Goal: Task Accomplishment & Management: Use online tool/utility

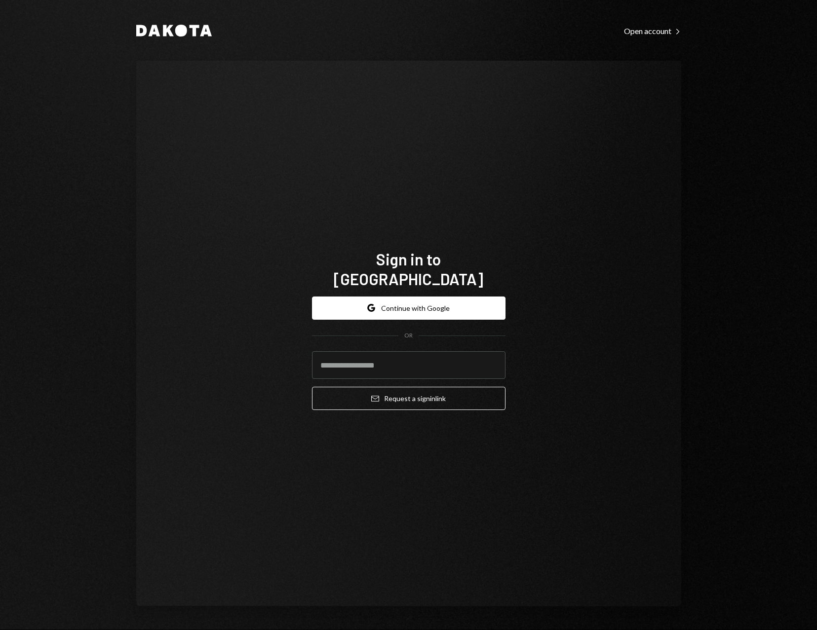
type input "**********"
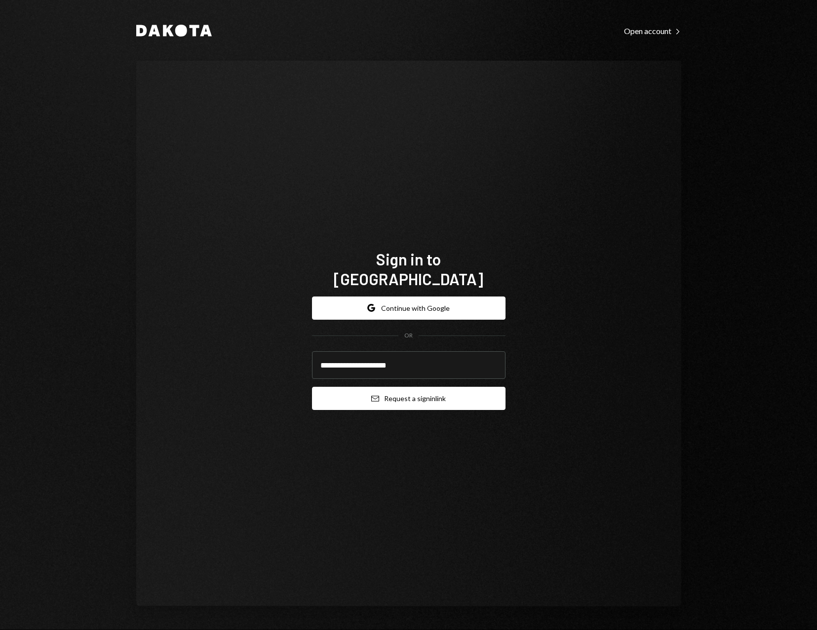
click at [394, 388] on button "Email Request a sign in link" at bounding box center [408, 398] width 193 height 23
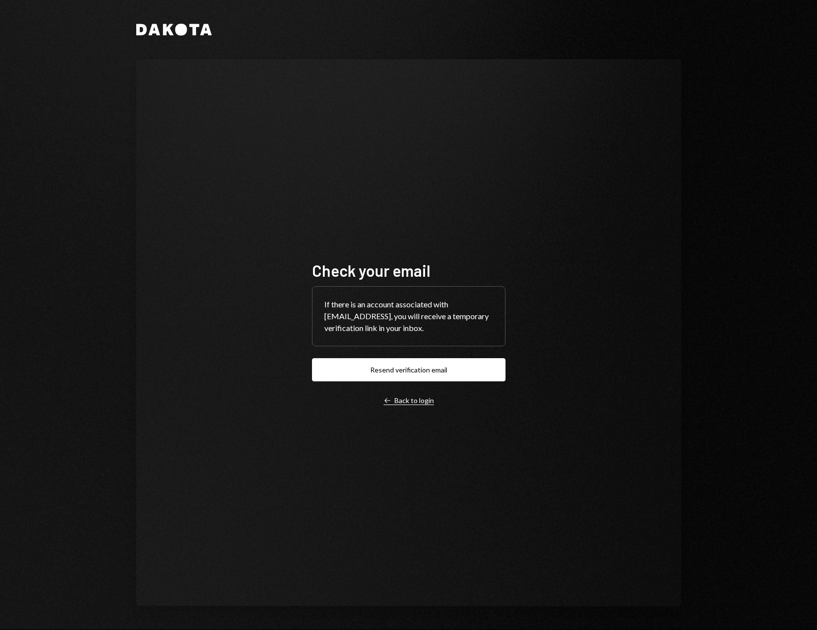
click at [397, 402] on div "Left Arrow Back to login" at bounding box center [409, 400] width 50 height 9
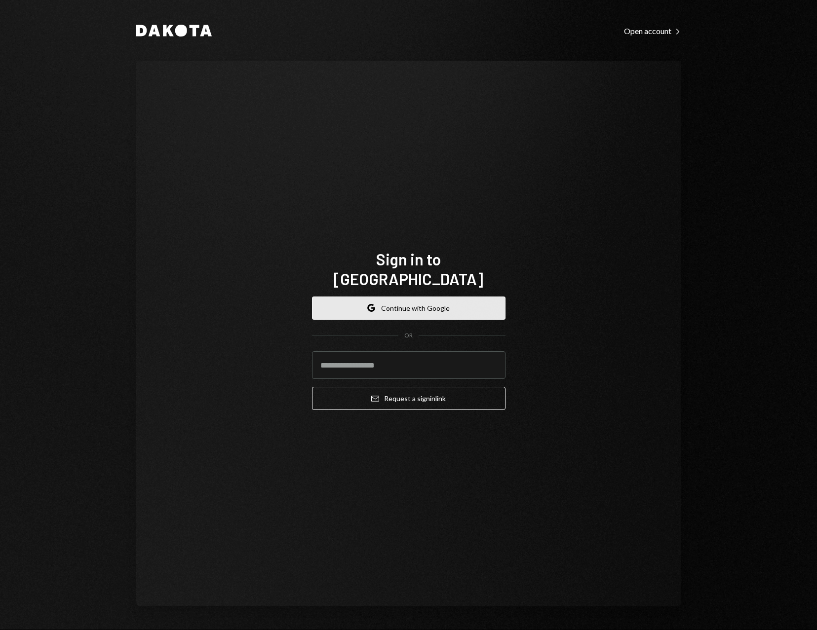
click at [392, 305] on button "Google Continue with Google" at bounding box center [408, 308] width 193 height 23
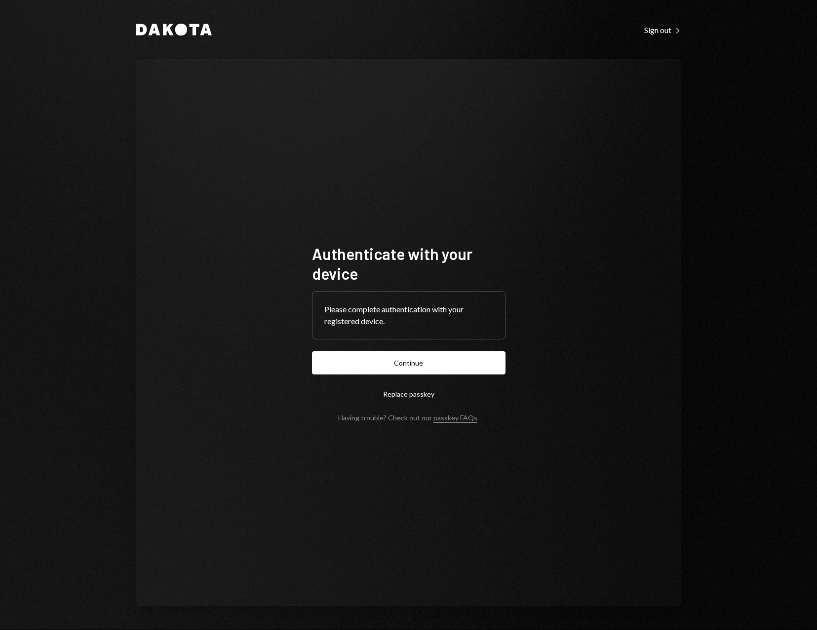
click at [379, 359] on button "Continue" at bounding box center [408, 362] width 193 height 23
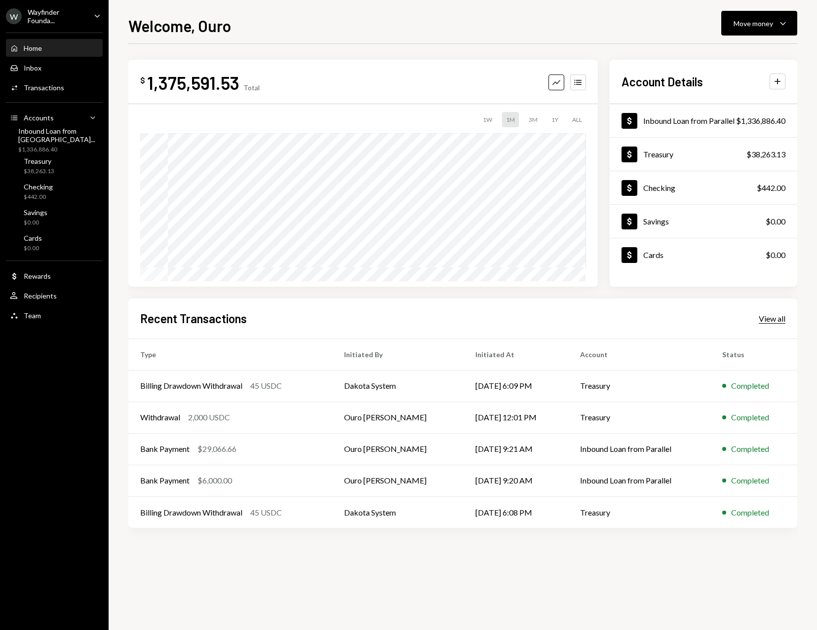
click at [760, 315] on div "View all" at bounding box center [772, 319] width 27 height 10
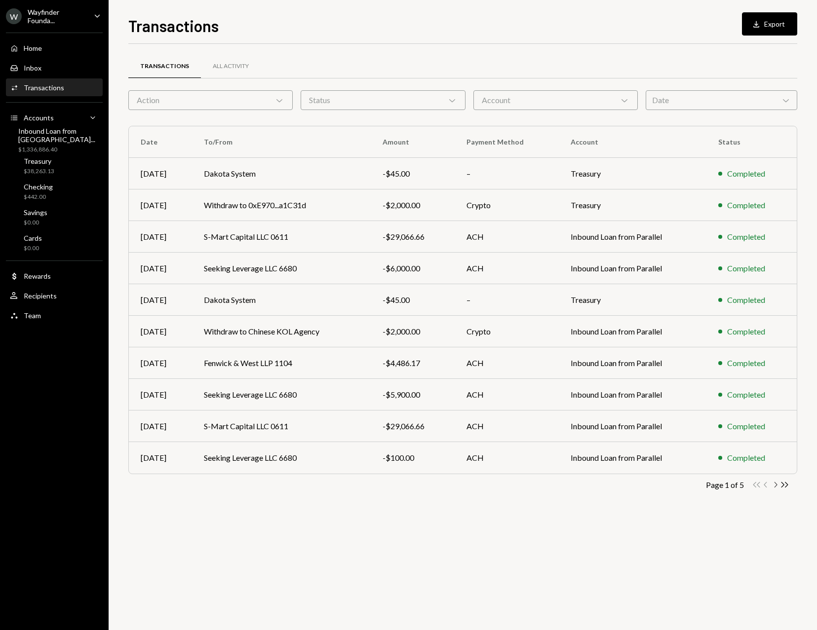
click at [773, 486] on icon "Chevron Right" at bounding box center [774, 484] width 9 height 9
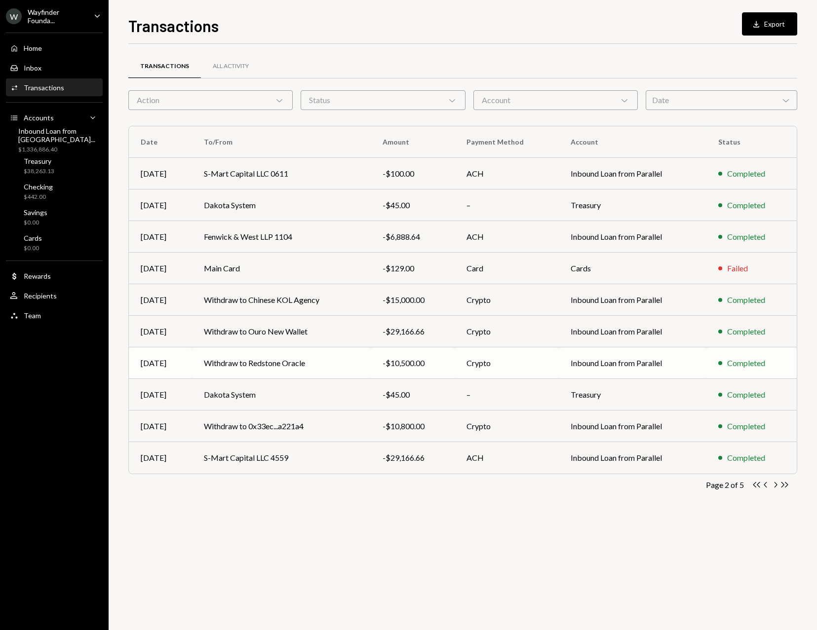
click at [224, 366] on td "Withdraw to Redstone Oracle" at bounding box center [281, 363] width 179 height 32
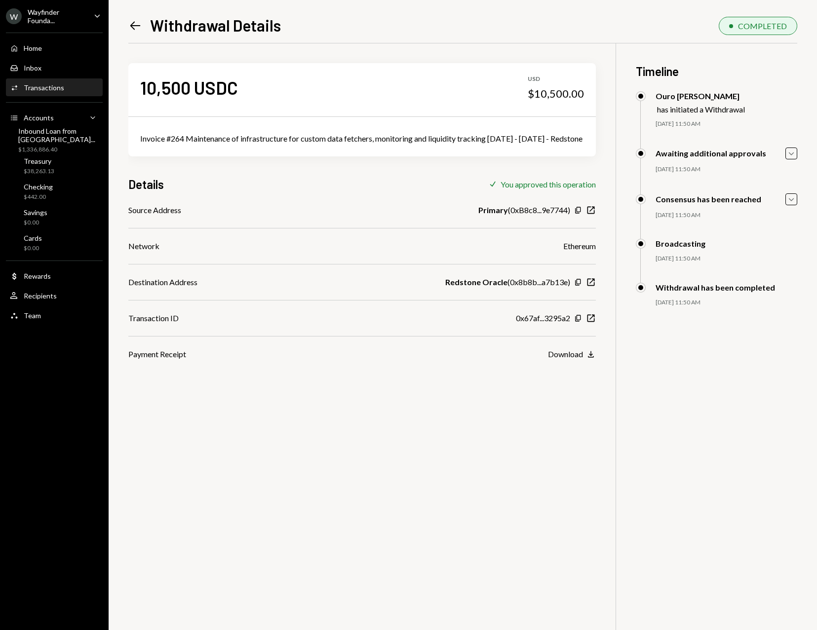
click at [134, 31] on icon "Left Arrow" at bounding box center [135, 26] width 14 height 14
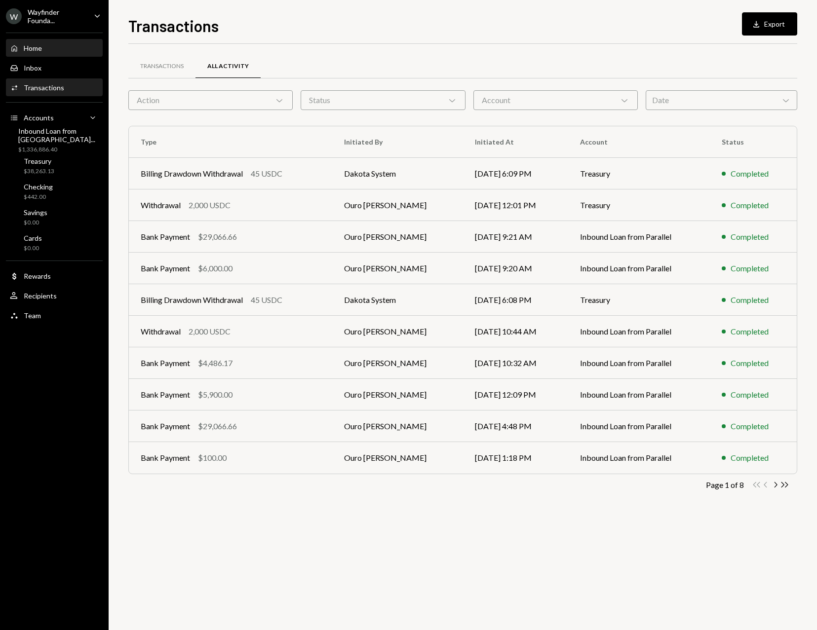
click at [34, 47] on div "Home" at bounding box center [33, 48] width 18 height 8
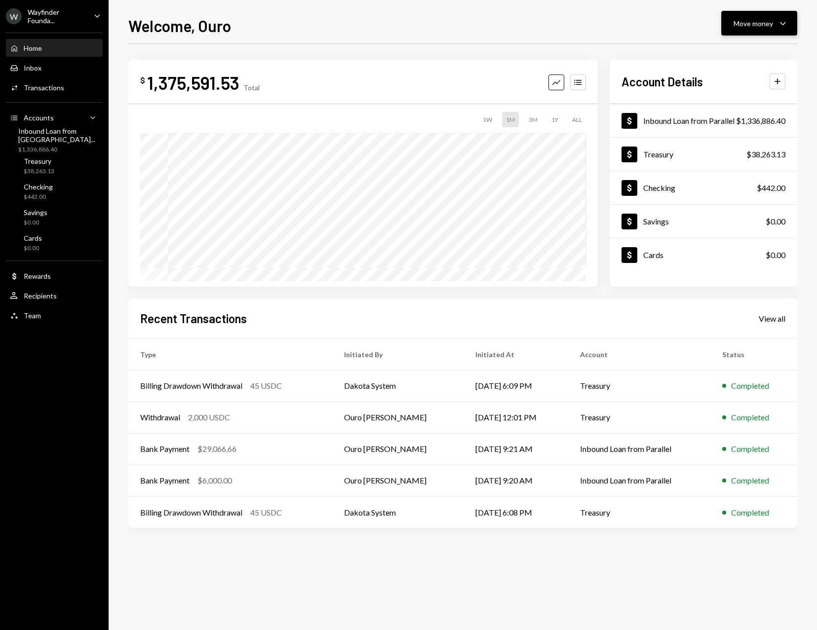
click at [780, 24] on icon "Caret Down" at bounding box center [783, 23] width 12 height 12
click at [730, 77] on div "Transfer" at bounding box center [751, 75] width 72 height 10
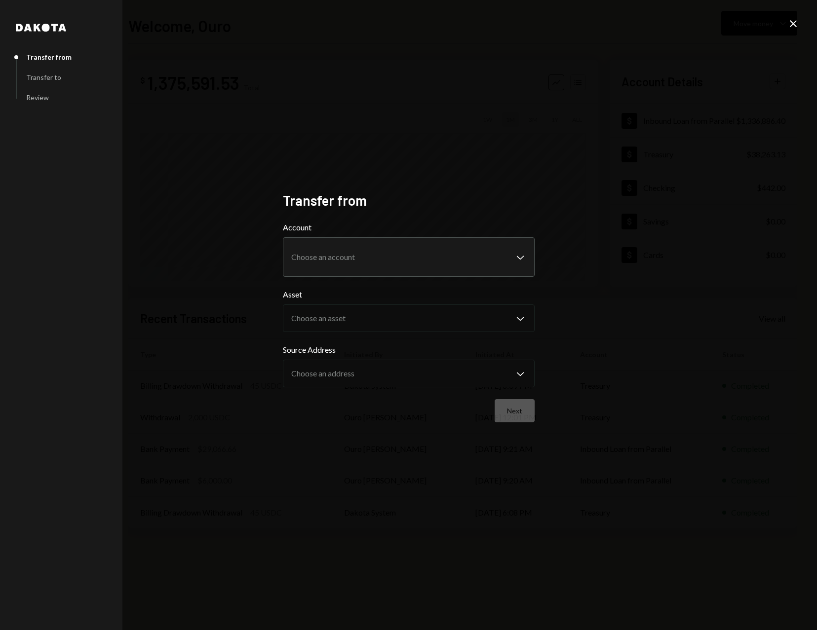
click at [790, 21] on icon "Close" at bounding box center [793, 24] width 12 height 12
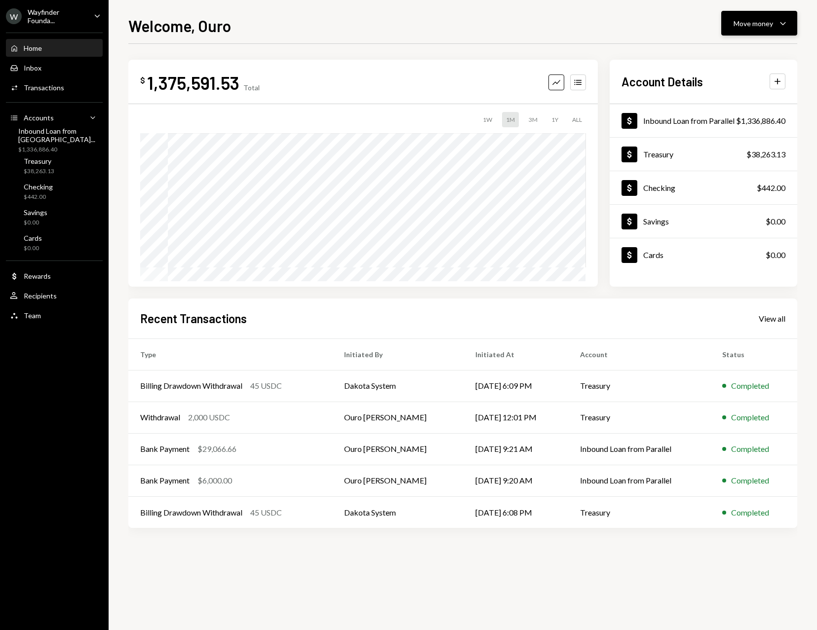
click at [751, 29] on button "Move money Caret Down" at bounding box center [759, 23] width 76 height 25
click at [731, 53] on div "Send" at bounding box center [751, 53] width 72 height 10
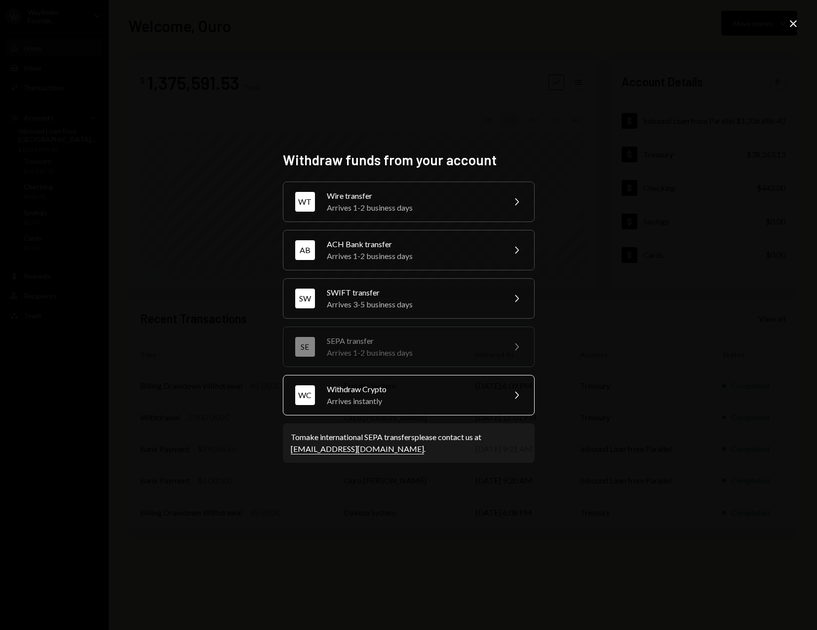
click at [451, 408] on div "WC Withdraw Crypto Arrives instantly Chevron Right" at bounding box center [409, 395] width 252 height 40
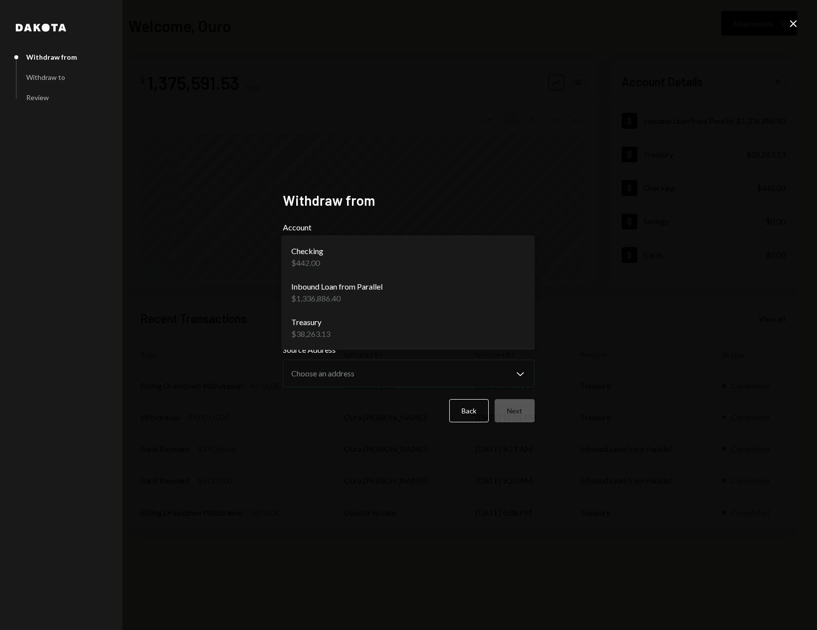
click at [435, 273] on body "W Wayfinder Founda... Caret Down Home Home Inbox Inbox Activities Transactions …" at bounding box center [408, 315] width 817 height 630
select select "**********"
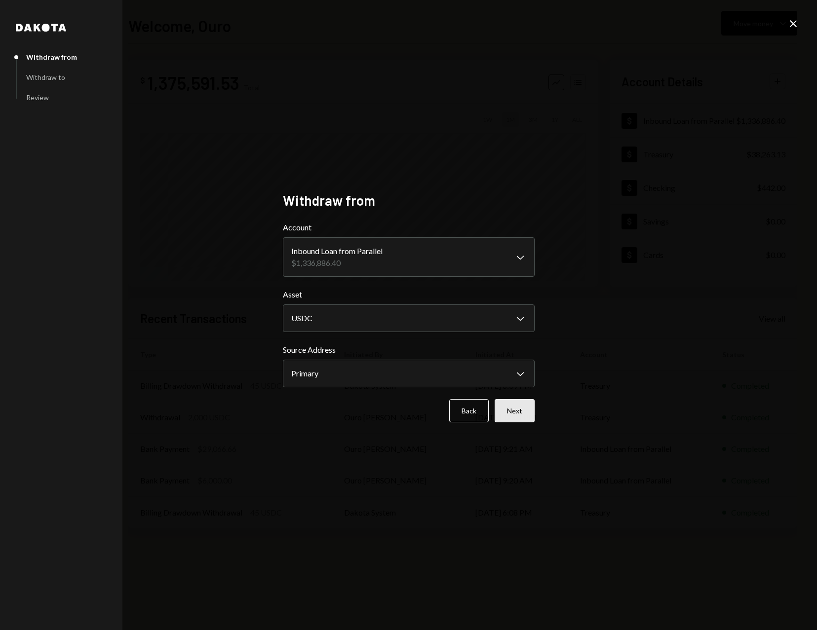
click at [515, 418] on button "Next" at bounding box center [515, 410] width 40 height 23
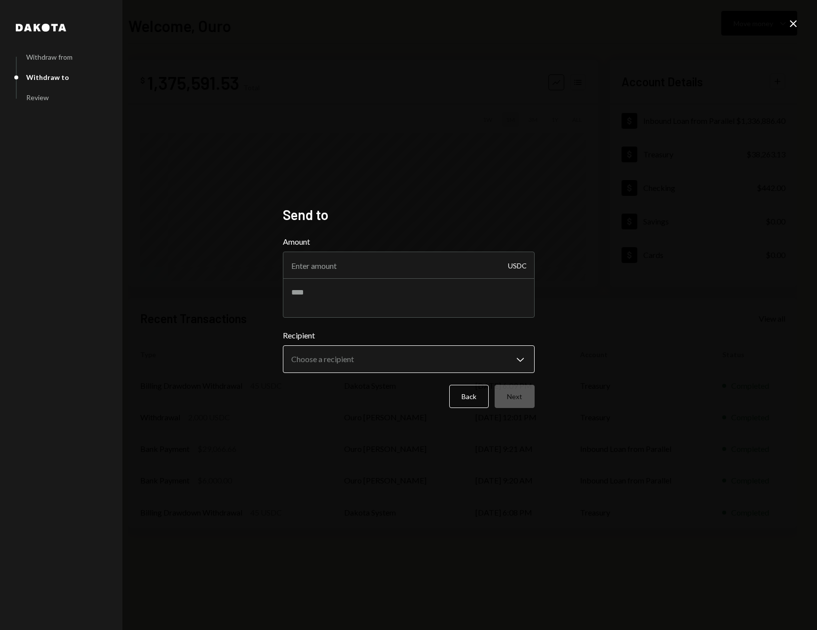
click at [340, 358] on body "W Wayfinder Founda... Caret Down Home Home Inbox Inbox Activities Transactions …" at bounding box center [408, 315] width 817 height 630
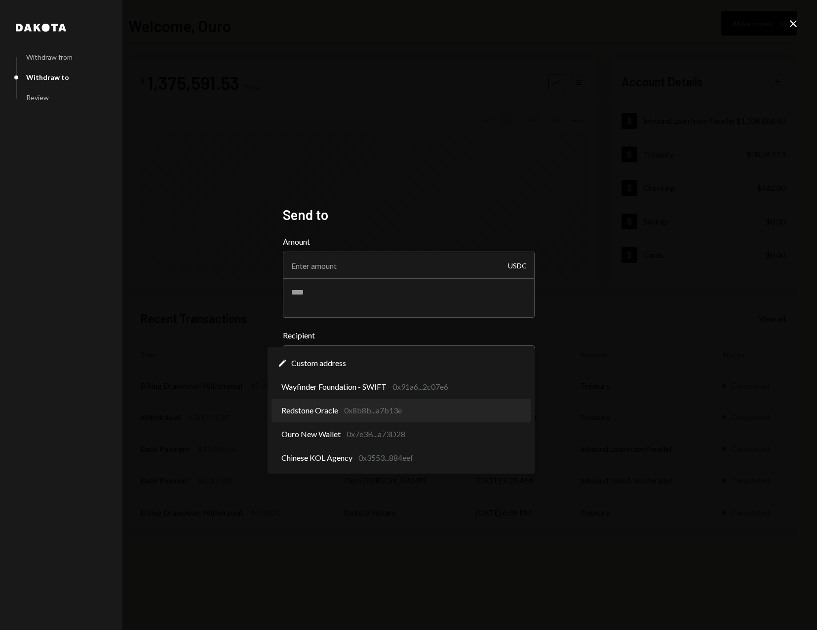
select select "**********"
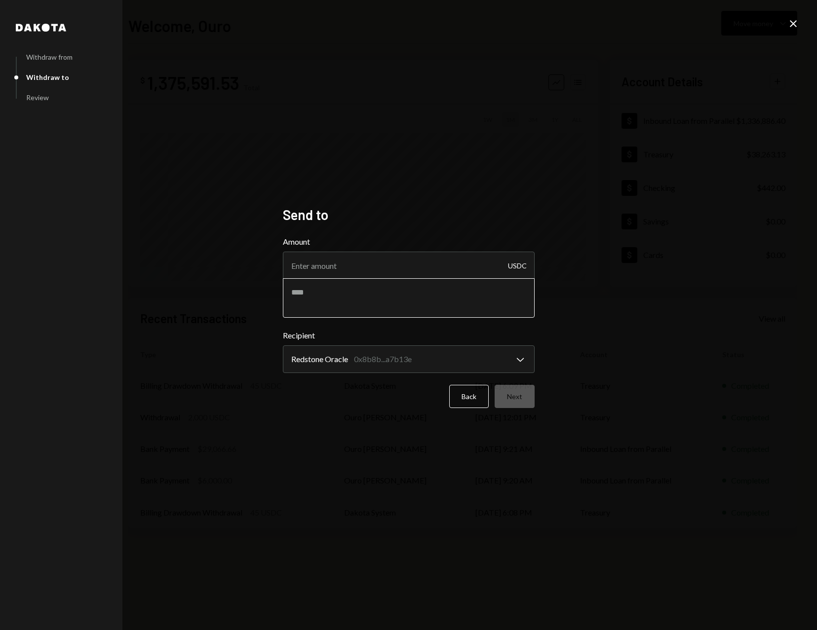
click at [459, 298] on textarea at bounding box center [409, 297] width 252 height 39
click at [485, 269] on input "Amount" at bounding box center [409, 266] width 252 height 28
type input "10500"
click at [524, 393] on button "Next" at bounding box center [515, 396] width 40 height 23
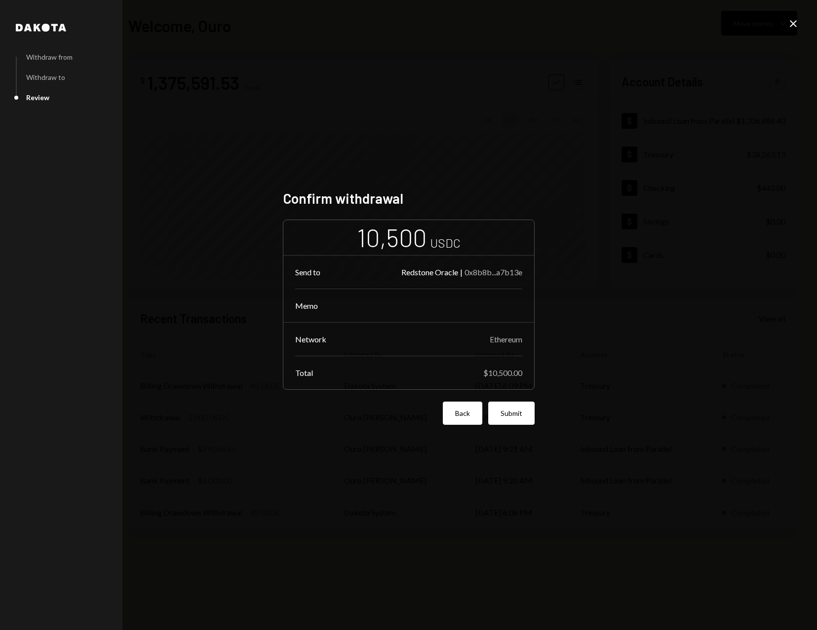
click at [471, 414] on button "Back" at bounding box center [462, 413] width 39 height 23
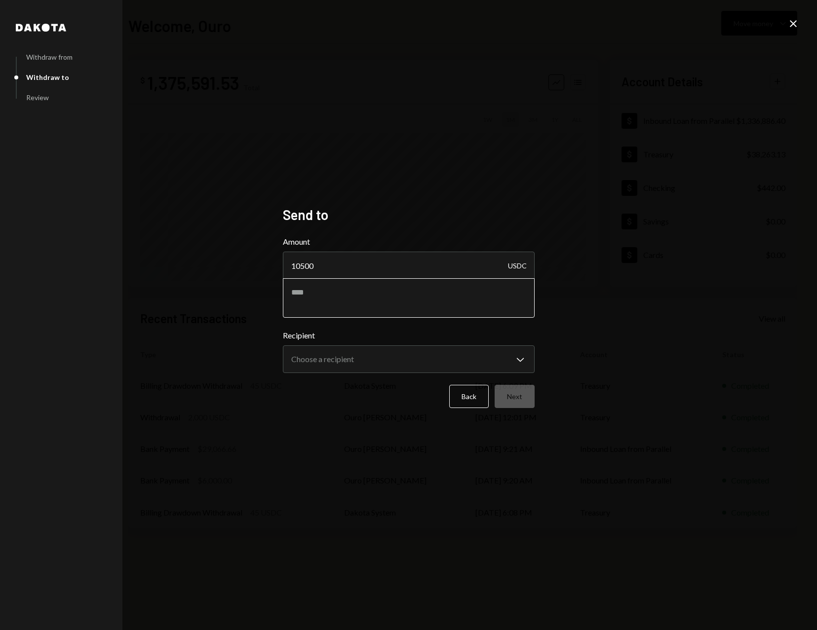
click at [420, 303] on textarea at bounding box center [409, 297] width 252 height 39
type textarea "**********"
click at [409, 355] on body "W Wayfinder Founda... Caret Down Home Home Inbox Inbox Activities Transactions …" at bounding box center [408, 315] width 817 height 630
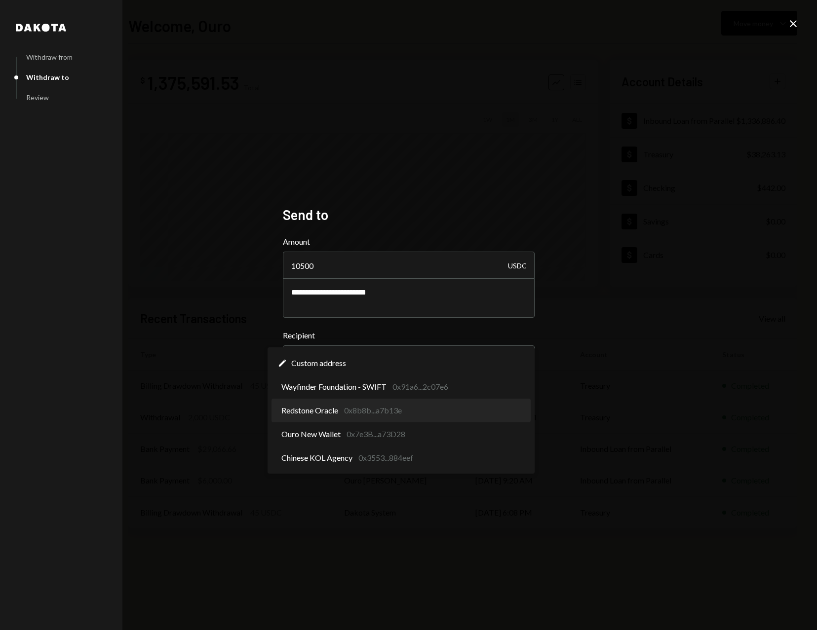
select select "**********"
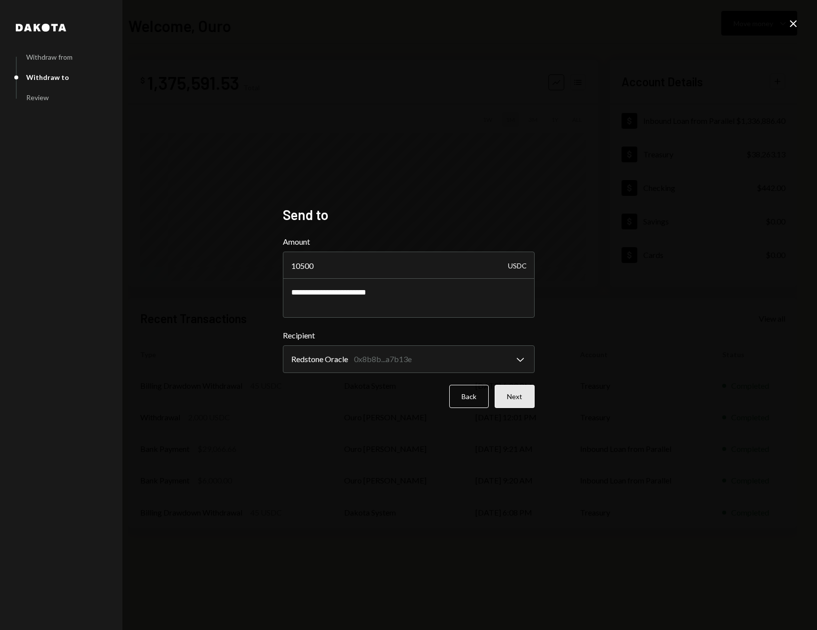
click at [512, 399] on button "Next" at bounding box center [515, 396] width 40 height 23
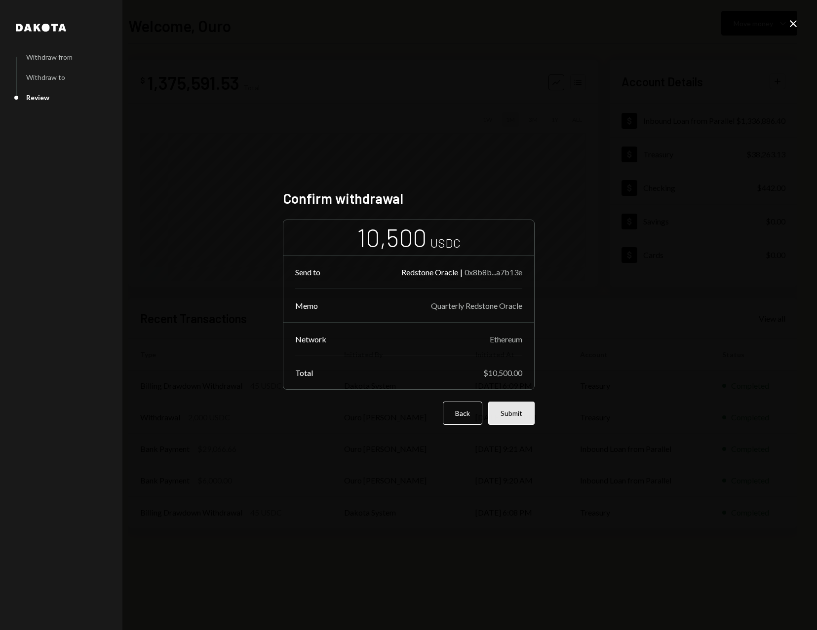
click at [513, 413] on button "Submit" at bounding box center [511, 413] width 46 height 23
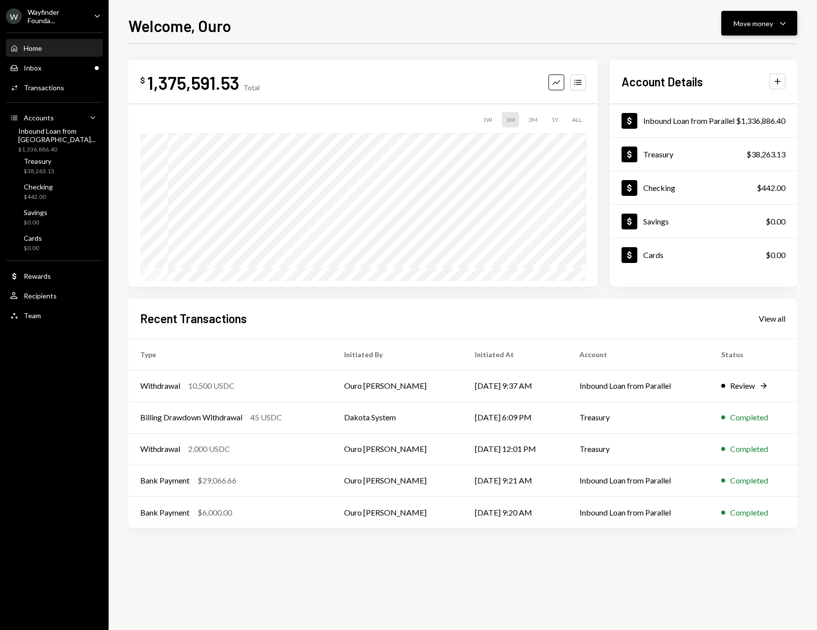
click at [752, 25] on div "Move money" at bounding box center [752, 23] width 39 height 10
click at [726, 60] on div "Withdraw Send" at bounding box center [743, 53] width 99 height 22
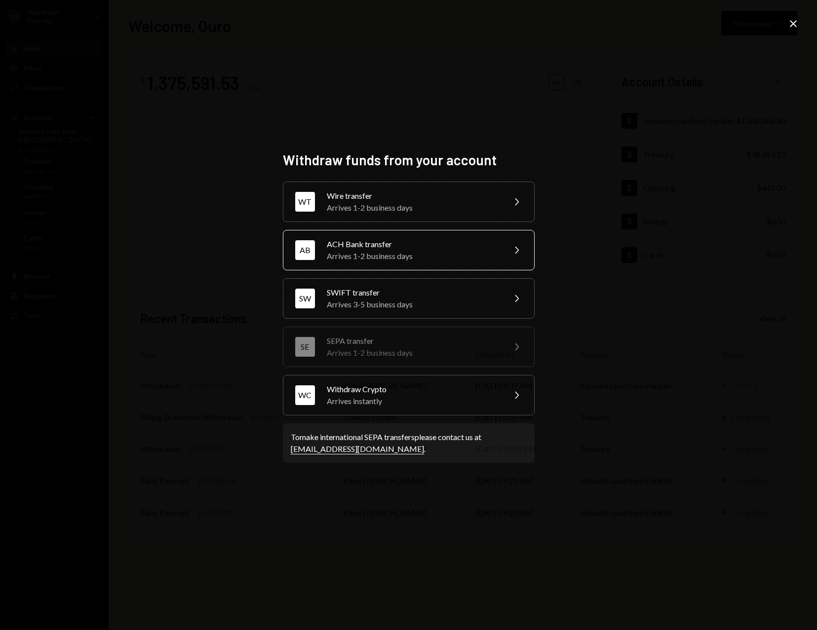
click at [445, 253] on div "Arrives 1-2 business days" at bounding box center [413, 256] width 172 height 12
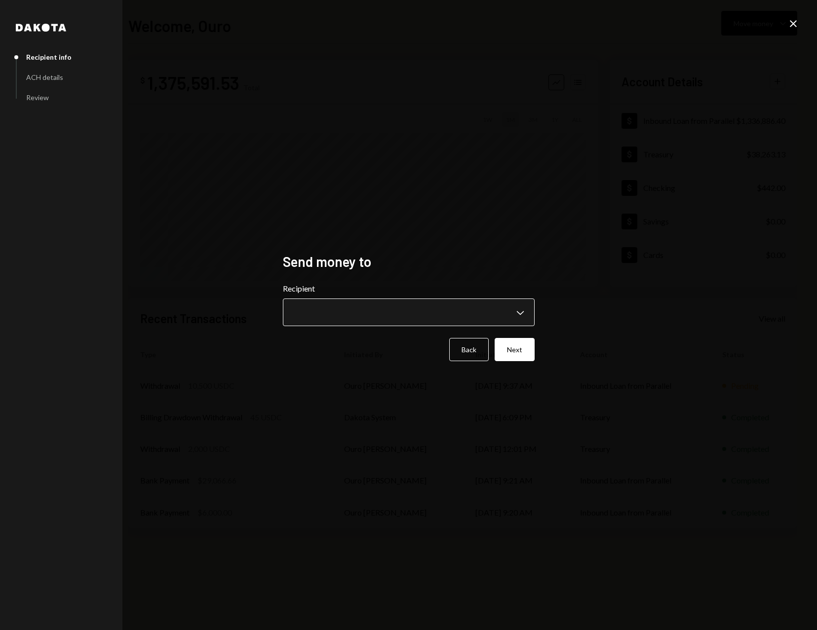
drag, startPoint x: 408, startPoint y: 330, endPoint x: 408, endPoint y: 315, distance: 14.3
click at [408, 329] on form "**********" at bounding box center [409, 322] width 252 height 78
click at [409, 315] on body "W Wayfinder Founda... Caret Down Home Home Inbox Inbox Activities Transactions …" at bounding box center [408, 315] width 817 height 630
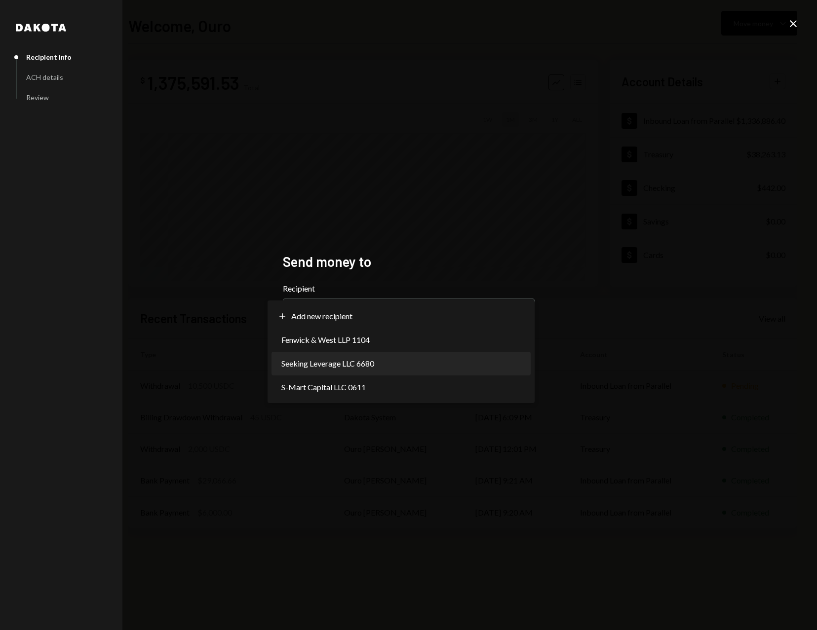
select select "**********"
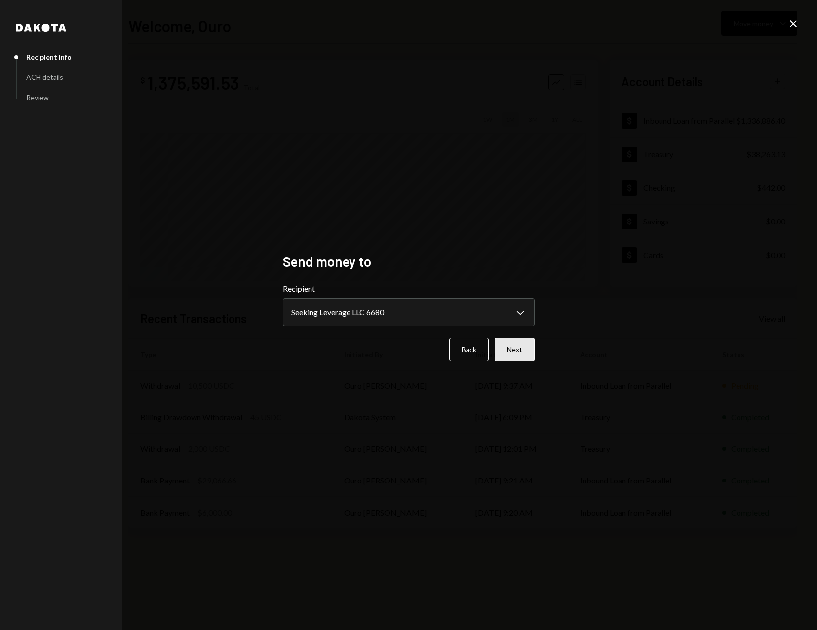
click at [502, 353] on button "Next" at bounding box center [515, 349] width 40 height 23
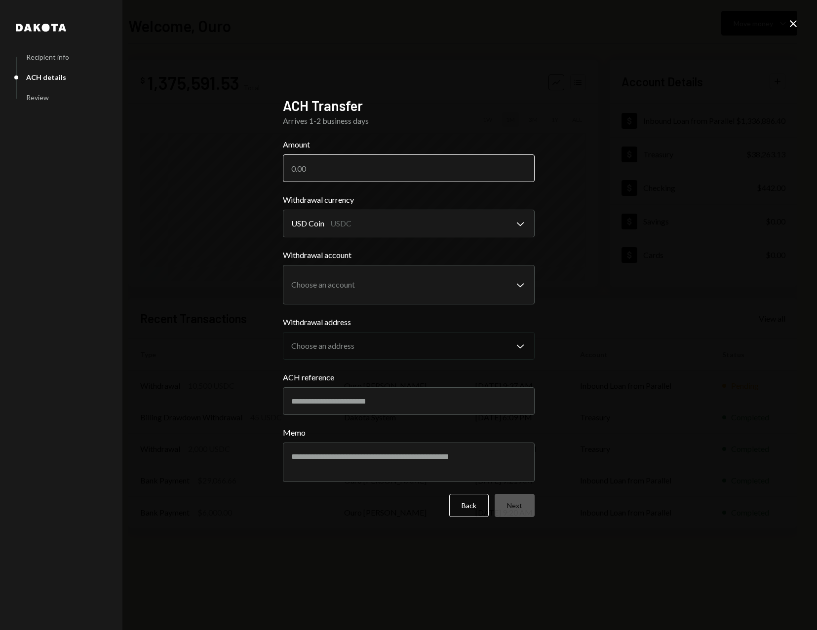
click at [376, 174] on input "Amount" at bounding box center [409, 168] width 252 height 28
type input "5"
type input "6000"
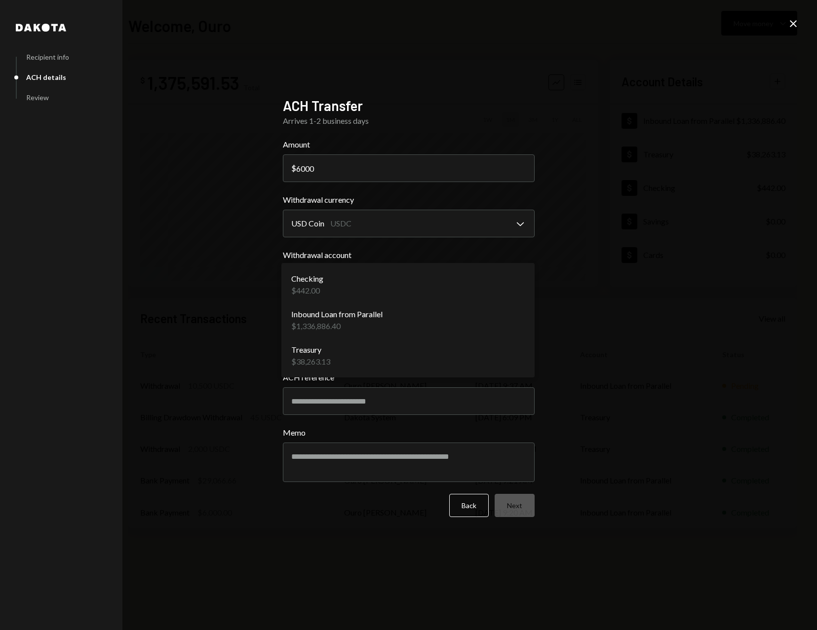
click at [405, 278] on body "W Wayfinder Founda... Caret Down Home Home Inbox Inbox Activities Transactions …" at bounding box center [408, 315] width 817 height 630
select select "**********"
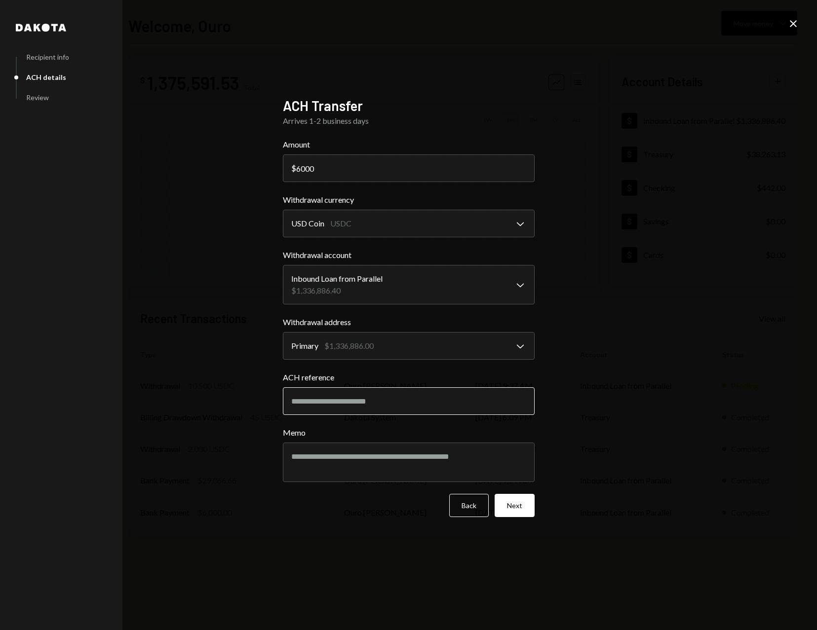
click at [435, 409] on input "ACH reference" at bounding box center [409, 401] width 252 height 28
click at [795, 21] on icon "Close" at bounding box center [793, 24] width 12 height 12
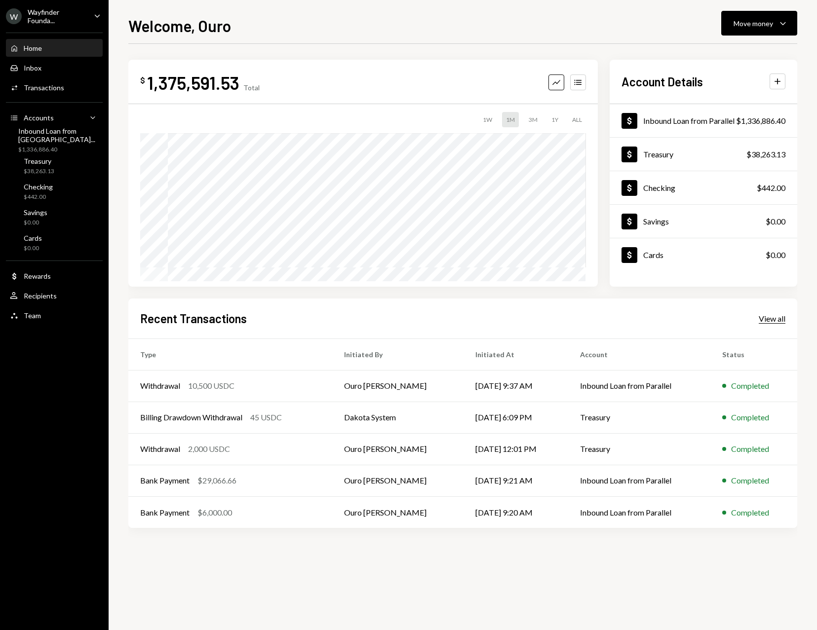
click at [776, 317] on div "View all" at bounding box center [772, 319] width 27 height 10
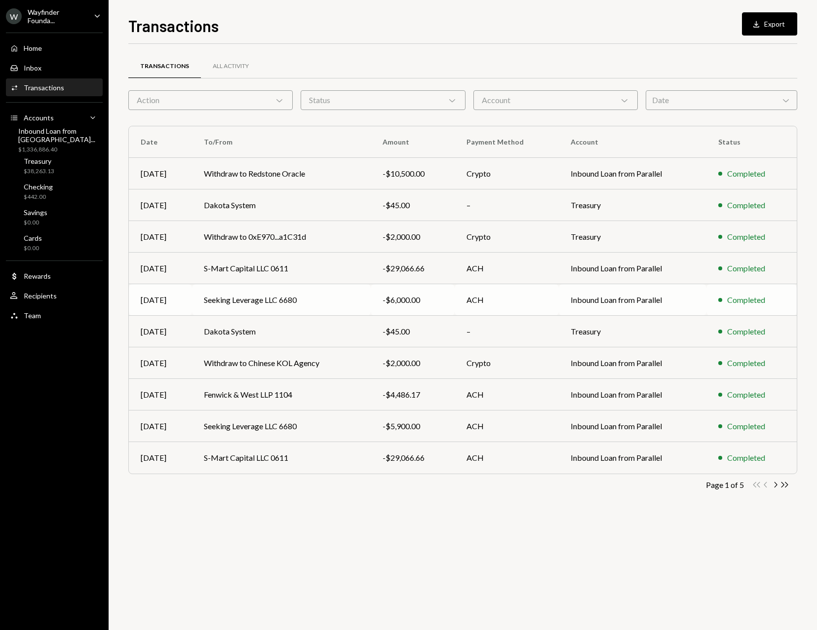
click at [333, 305] on td "Seeking Leverage LLC 6680" at bounding box center [281, 300] width 179 height 32
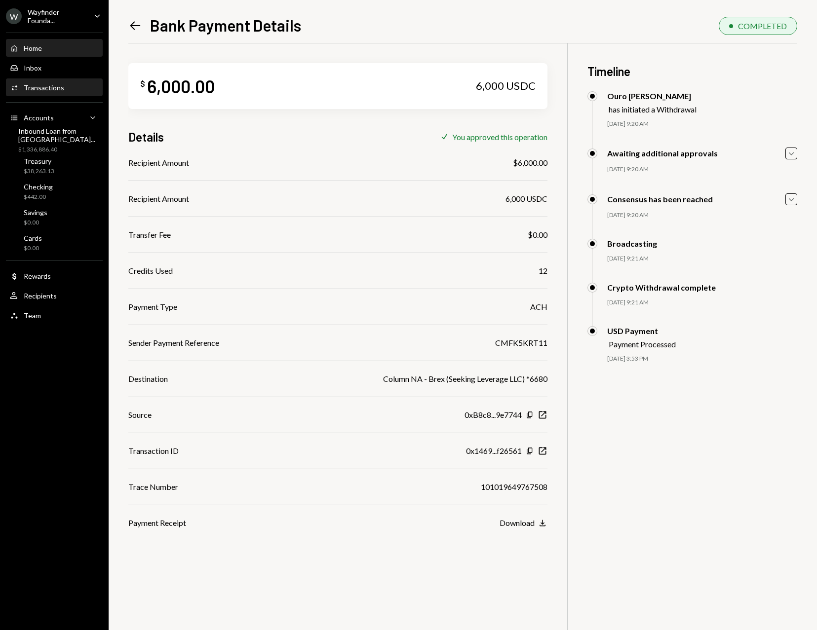
click at [46, 49] on div "Home Home" at bounding box center [54, 48] width 89 height 9
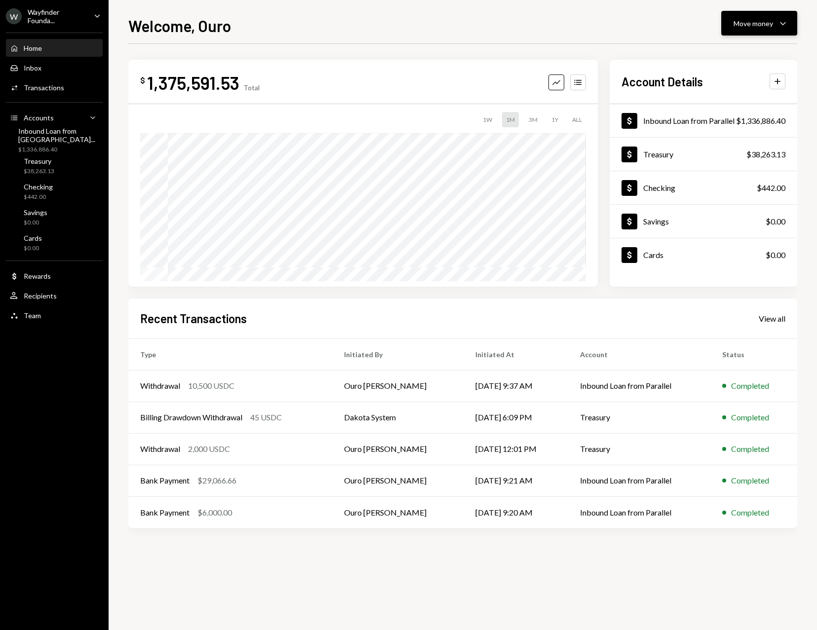
click at [742, 31] on button "Move money Caret Down" at bounding box center [759, 23] width 76 height 25
click at [727, 49] on div "Send" at bounding box center [751, 53] width 72 height 10
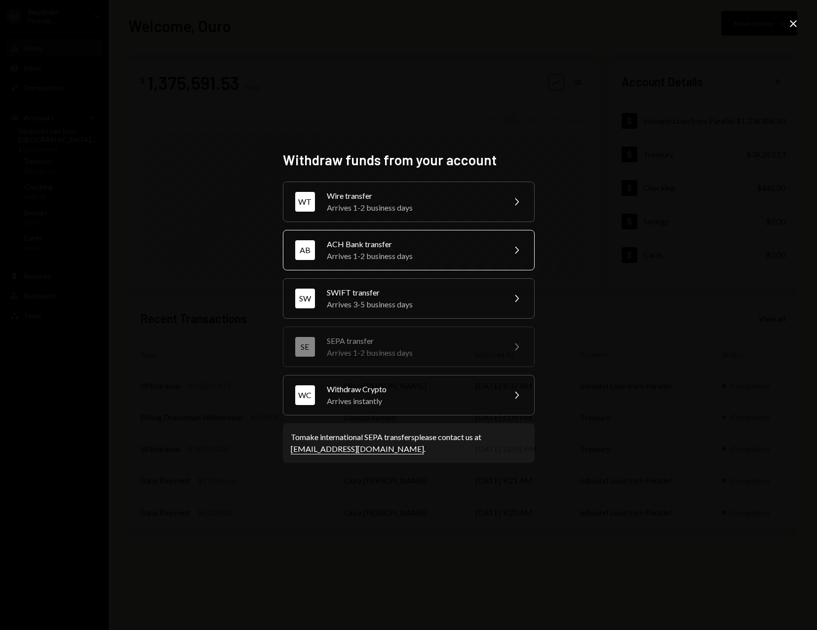
click at [408, 243] on div "ACH Bank transfer" at bounding box center [413, 244] width 172 height 12
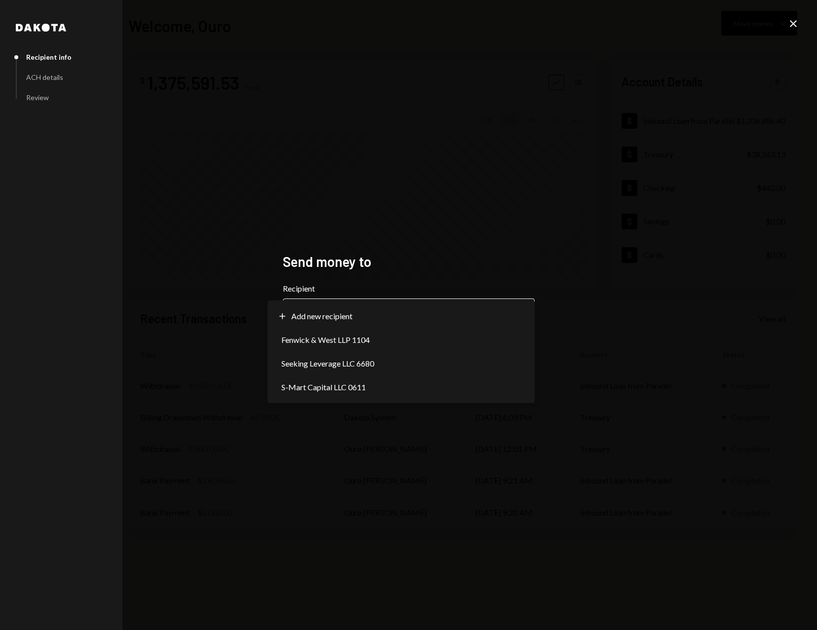
click at [387, 302] on body "W Wayfinder Founda... Caret Down Home Home Inbox Inbox Activities Transactions …" at bounding box center [408, 315] width 817 height 630
select select "**********"
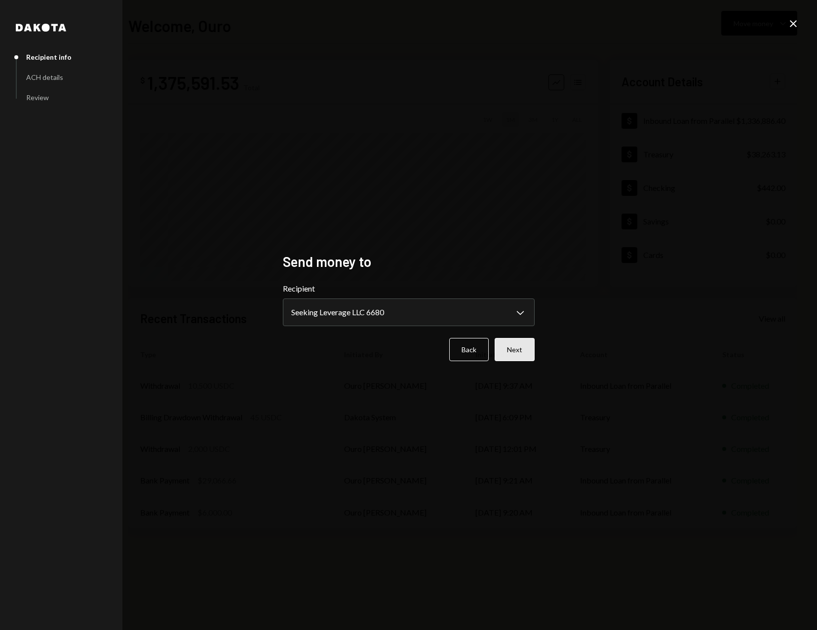
click at [515, 343] on button "Next" at bounding box center [515, 349] width 40 height 23
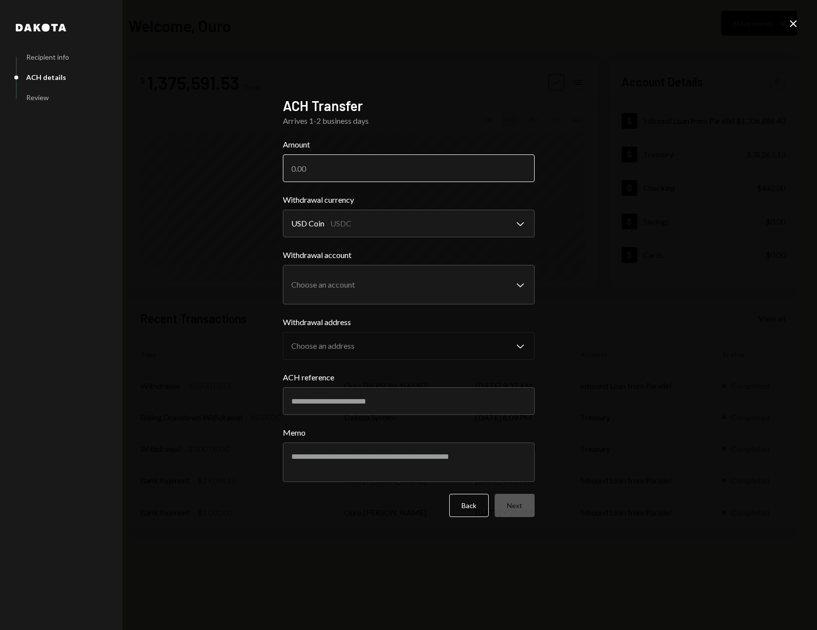
click at [376, 162] on input "Amount" at bounding box center [409, 168] width 252 height 28
type input "5000"
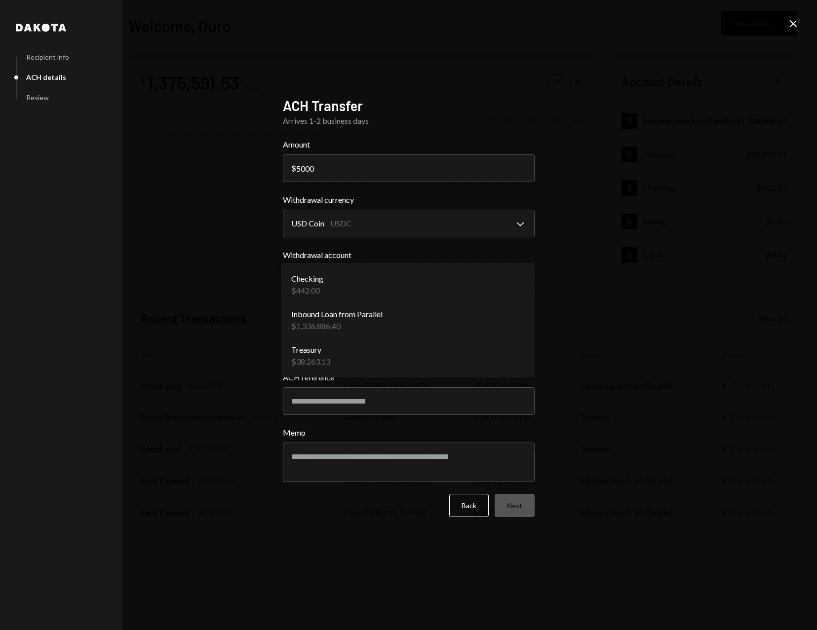
click at [395, 279] on body "W Wayfinder Founda... Caret Down Home Home Inbox Inbox Activities Transactions …" at bounding box center [408, 315] width 817 height 630
select select "**********"
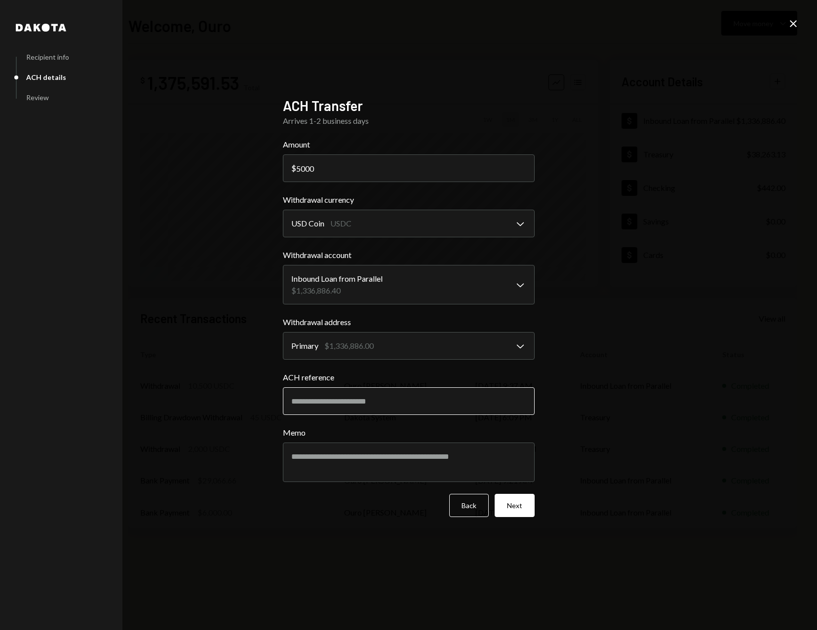
click at [338, 409] on input "ACH reference" at bounding box center [409, 401] width 252 height 28
type input "*****"
click at [309, 454] on textarea "Memo" at bounding box center [409, 462] width 252 height 39
type textarea "*********"
drag, startPoint x: 476, startPoint y: 500, endPoint x: 481, endPoint y: 483, distance: 17.5
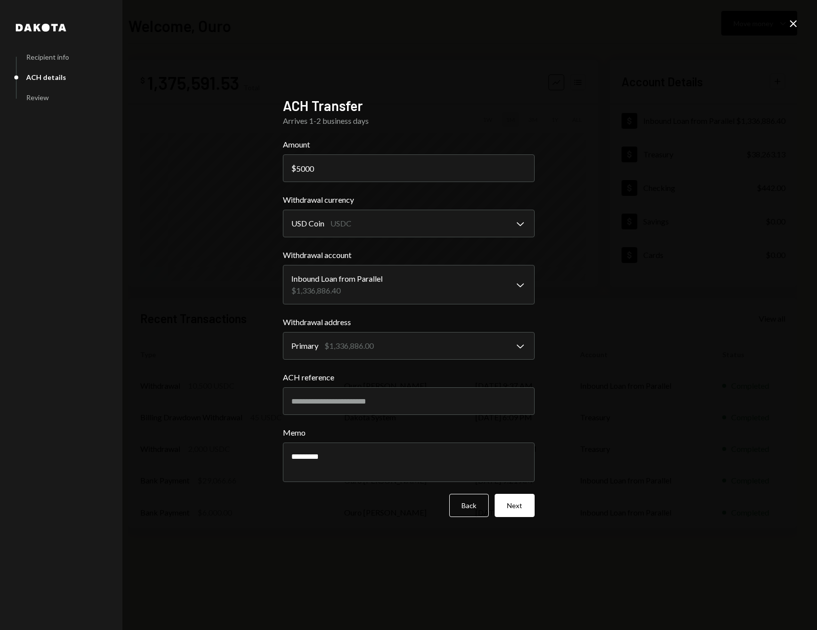
click at [476, 500] on button "Back" at bounding box center [468, 505] width 39 height 23
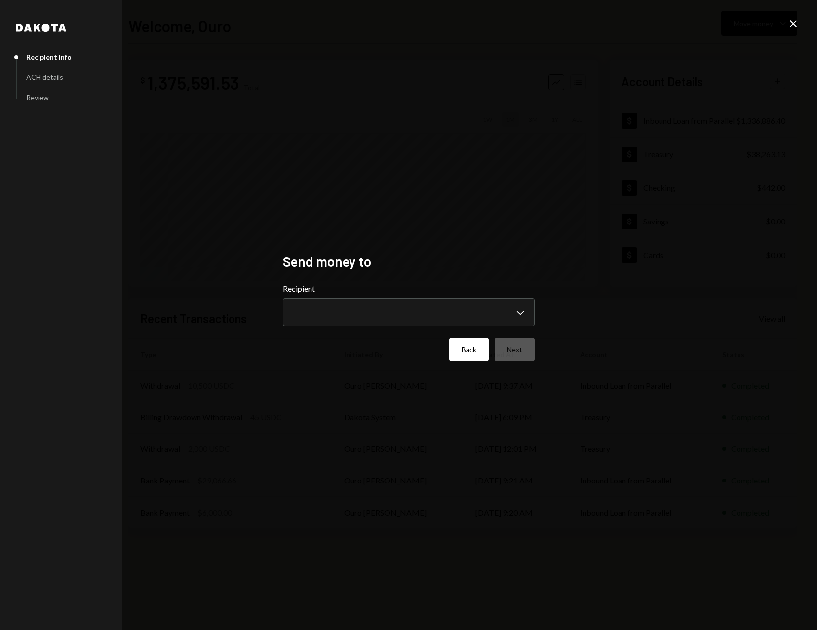
click at [465, 356] on button "Back" at bounding box center [468, 349] width 39 height 23
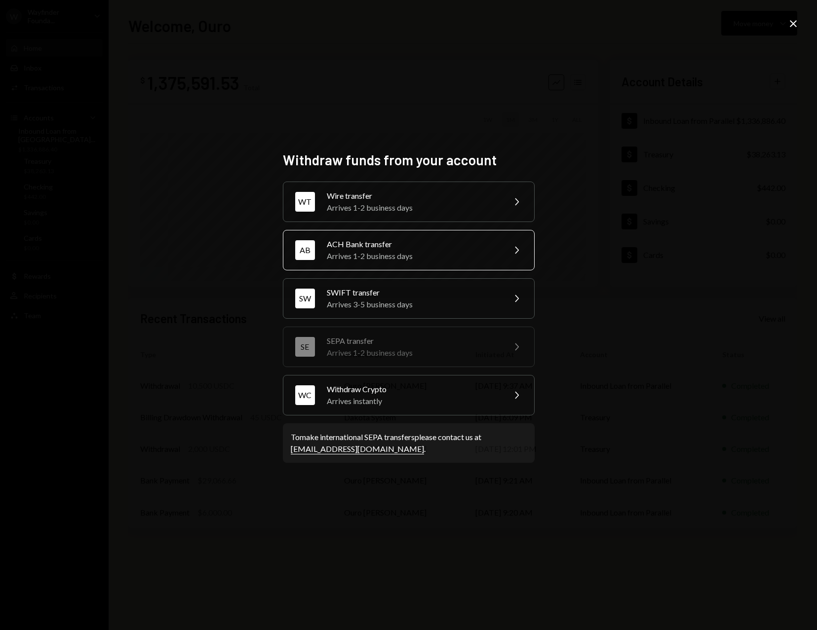
click at [451, 246] on div "ACH Bank transfer" at bounding box center [413, 244] width 172 height 12
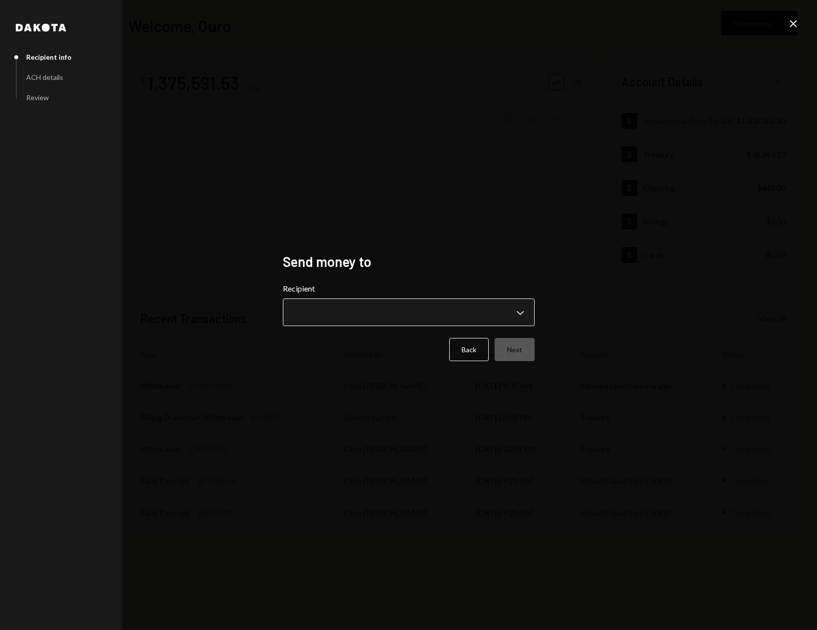
click at [401, 304] on body "W Wayfinder Founda... Caret Down Home Home Inbox Inbox Activities Transactions …" at bounding box center [408, 315] width 817 height 630
drag, startPoint x: 510, startPoint y: 348, endPoint x: 510, endPoint y: 311, distance: 37.0
click at [510, 311] on form "**********" at bounding box center [409, 322] width 252 height 78
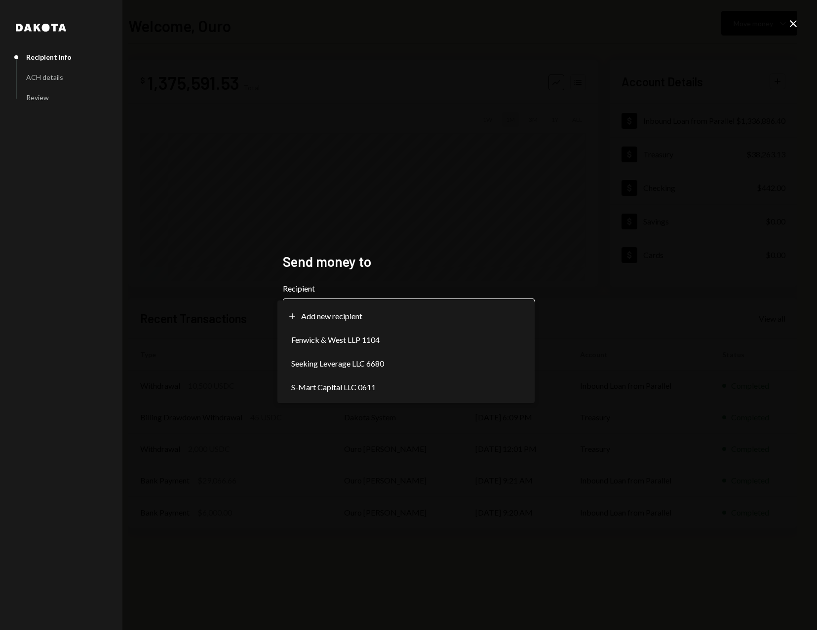
click at [510, 311] on body "W Wayfinder Founda... Caret Down Home Home Inbox Inbox Activities Transactions …" at bounding box center [408, 315] width 817 height 630
select select "**********"
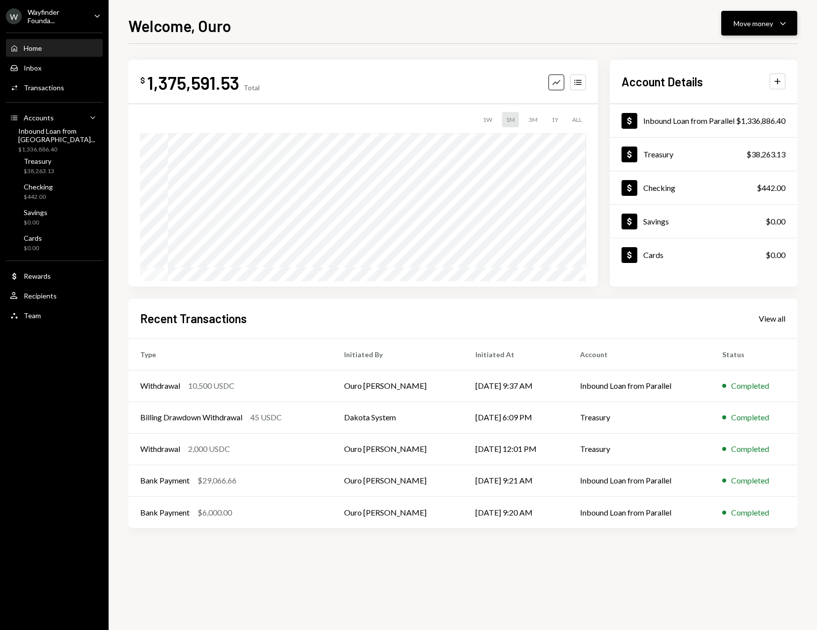
click at [750, 33] on button "Move money Caret Down" at bounding box center [759, 23] width 76 height 25
click at [744, 51] on div "Send" at bounding box center [751, 53] width 72 height 10
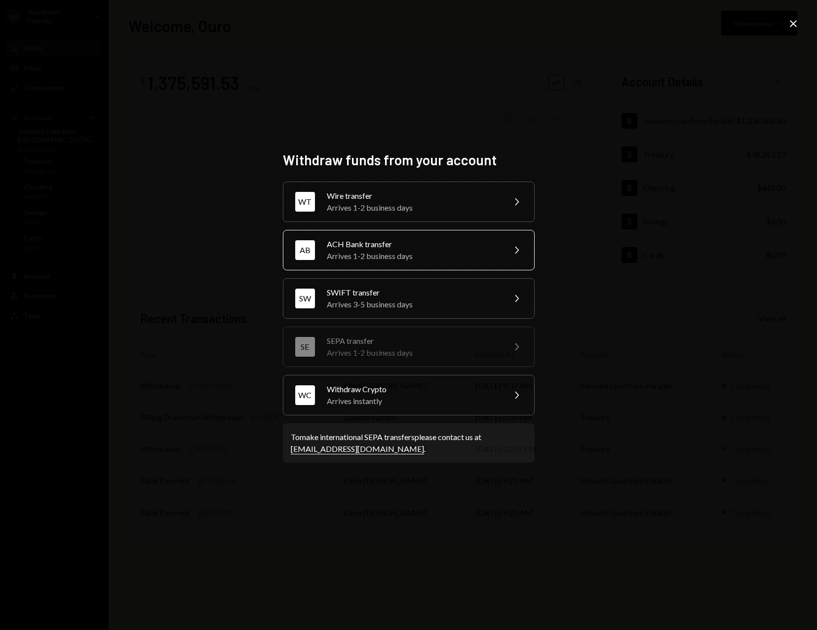
click at [400, 263] on div "AB ACH Bank transfer Arrives 1-2 business days Chevron Right" at bounding box center [409, 250] width 252 height 40
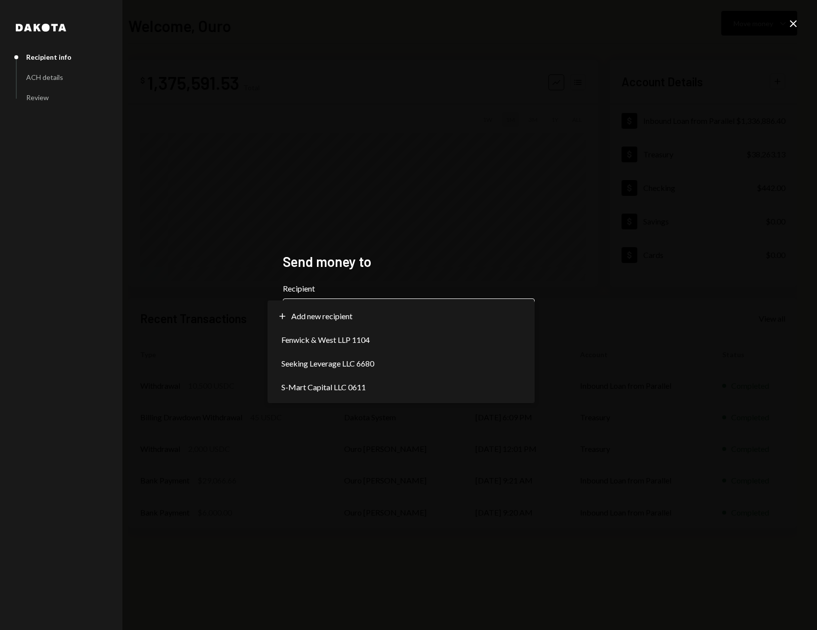
click at [415, 317] on body "W Wayfinder Founda... Caret Down Home Home Inbox Inbox Activities Transactions …" at bounding box center [408, 315] width 817 height 630
select select "**********"
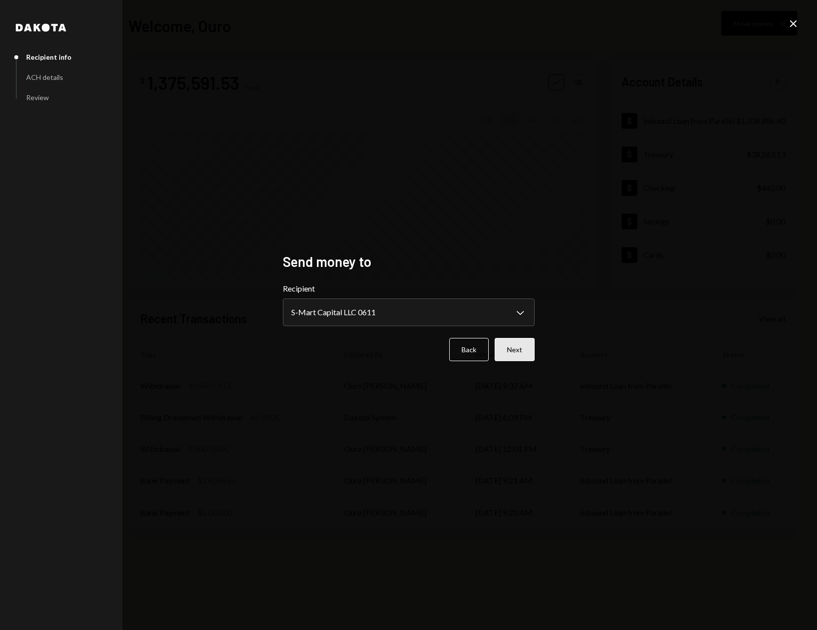
click at [523, 349] on button "Next" at bounding box center [515, 349] width 40 height 23
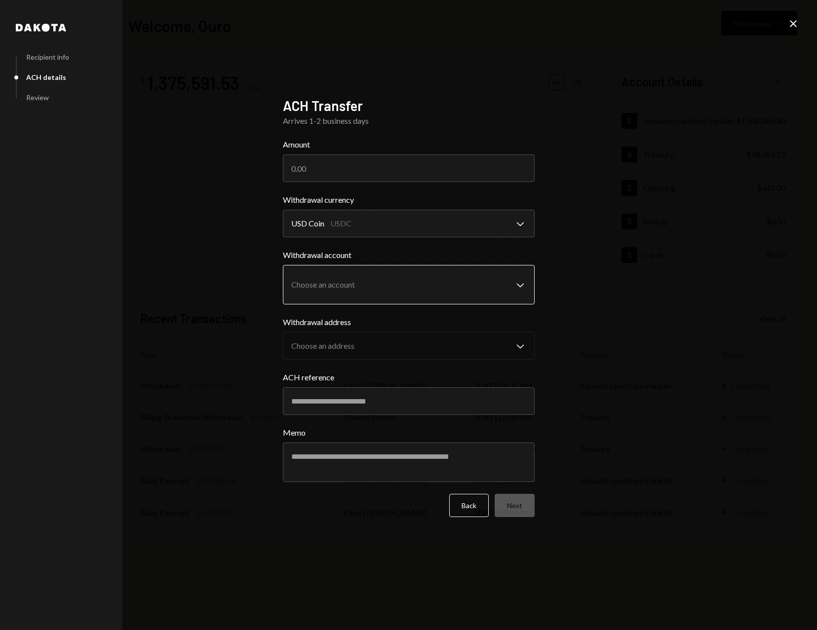
click at [394, 270] on body "W Wayfinder Founda... Caret Down Home Home Inbox Inbox Activities Transactions …" at bounding box center [408, 315] width 817 height 630
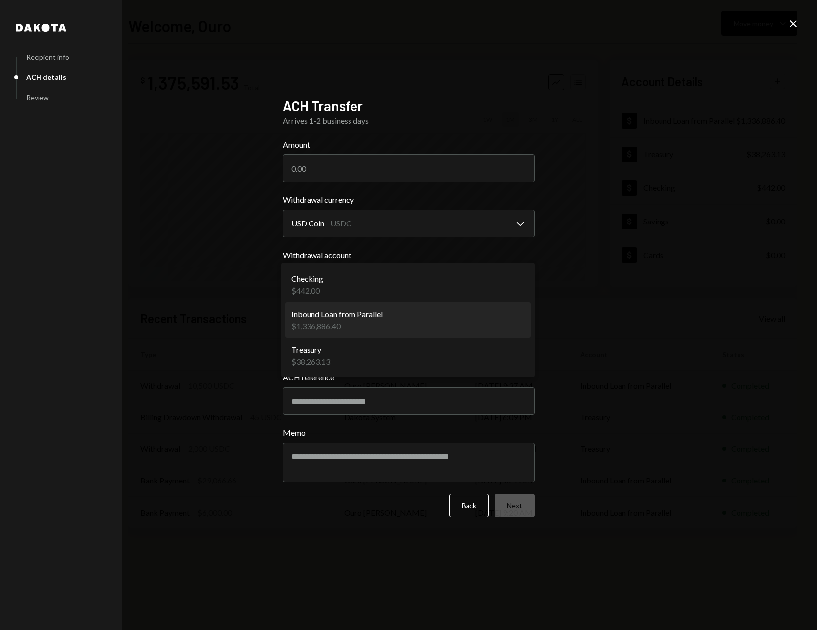
select select "**********"
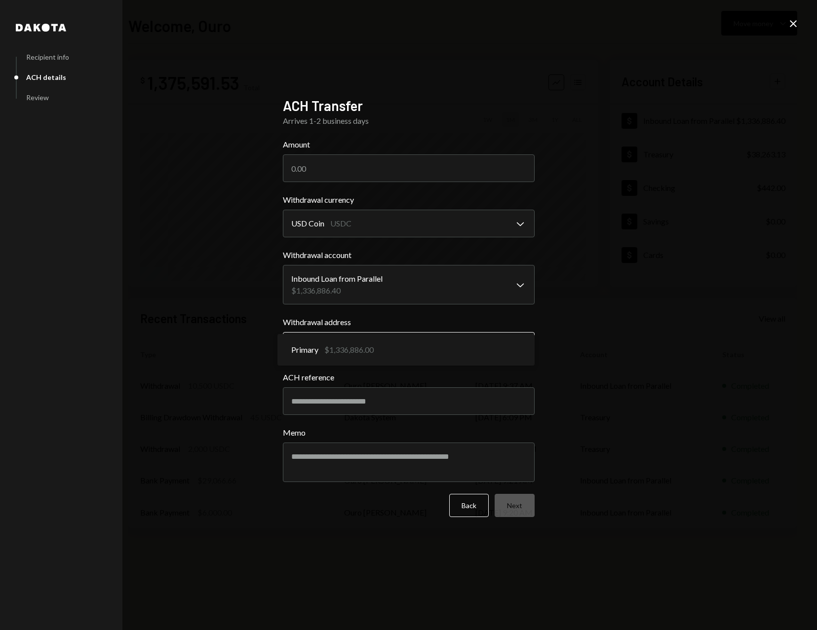
click at [354, 350] on body "W Wayfinder Founda... Caret Down Home Home Inbox Inbox Activities Transactions …" at bounding box center [408, 315] width 817 height 630
click at [360, 398] on input "ACH reference" at bounding box center [409, 401] width 252 height 28
type input "********"
click at [424, 464] on textarea "Memo" at bounding box center [409, 462] width 252 height 39
type textarea "*"
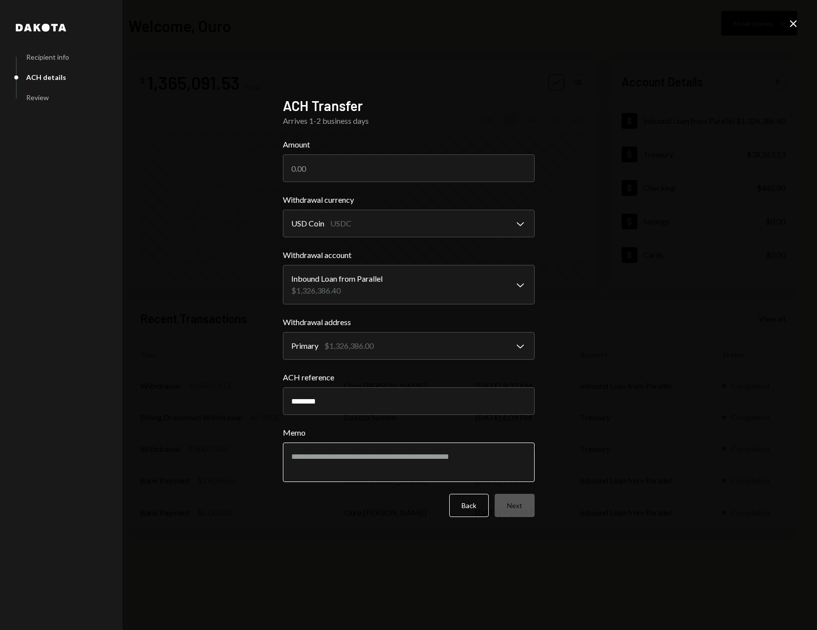
click at [466, 460] on textarea "Memo" at bounding box center [409, 462] width 252 height 39
click at [440, 175] on input "Amount" at bounding box center [409, 168] width 252 height 28
click at [338, 402] on input "********" at bounding box center [409, 401] width 252 height 28
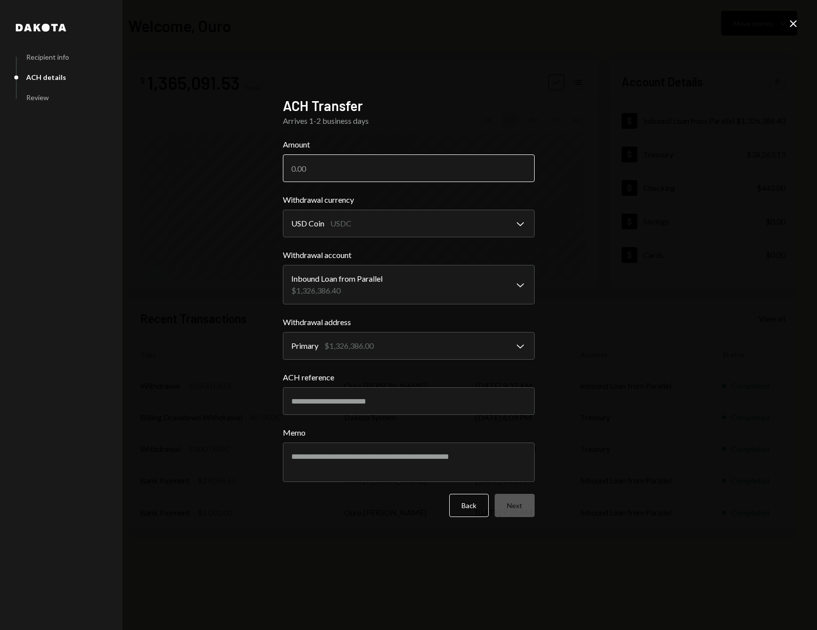
click at [336, 171] on input "Amount" at bounding box center [409, 168] width 252 height 28
paste input "29166.66"
type input "29166.66"
click at [510, 508] on button "Next" at bounding box center [515, 505] width 40 height 23
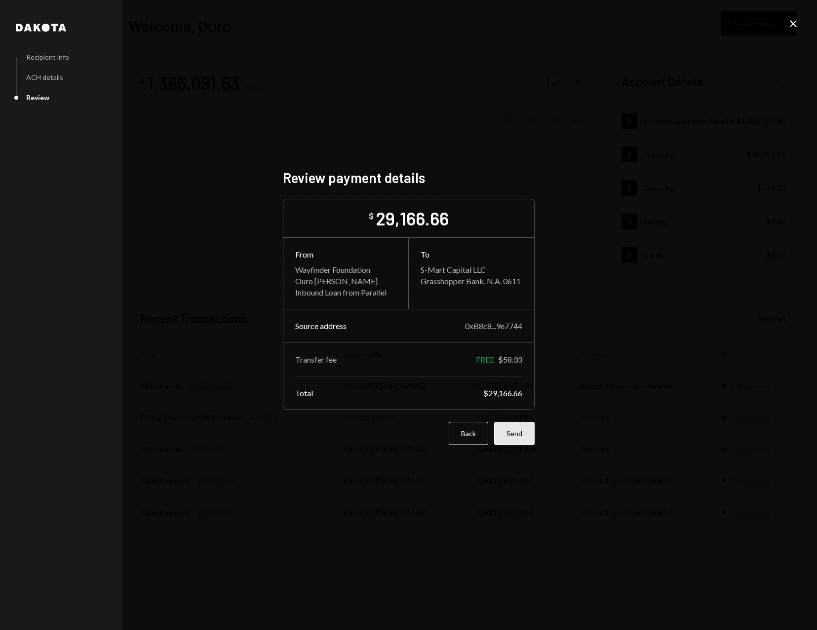
click at [516, 431] on button "Send" at bounding box center [514, 433] width 40 height 23
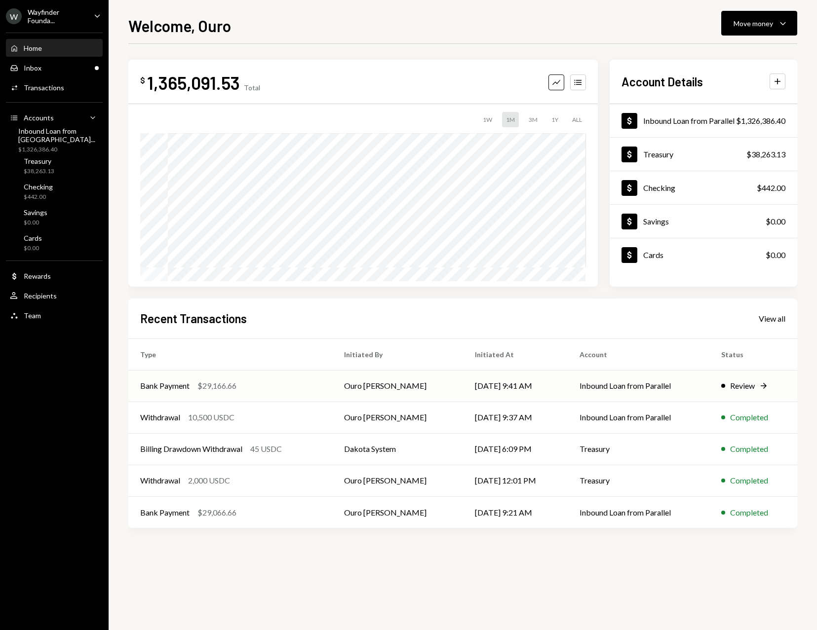
click at [698, 388] on td "Inbound Loan from Parallel" at bounding box center [639, 386] width 142 height 32
